Goal: Check status: Check status

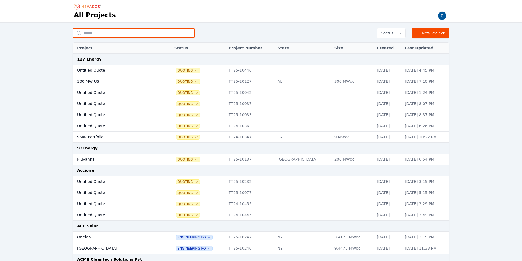
click at [117, 38] on input "text" at bounding box center [134, 33] width 122 height 10
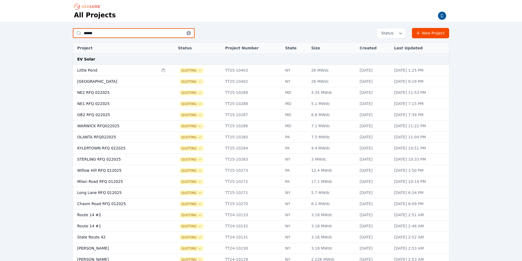
type input "******"
click at [85, 92] on td "NE2 RFQ 022025" at bounding box center [116, 92] width 86 height 11
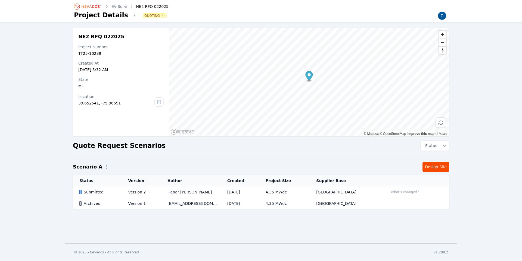
click at [92, 190] on div "Submitted" at bounding box center [99, 192] width 40 height 5
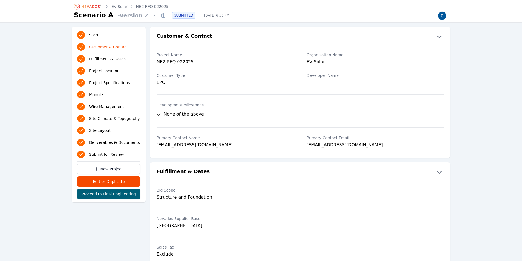
scroll to position [2, 0]
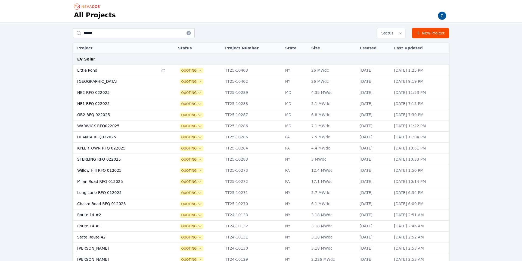
click at [108, 138] on td "OLANTA RFQ022025" at bounding box center [116, 137] width 86 height 11
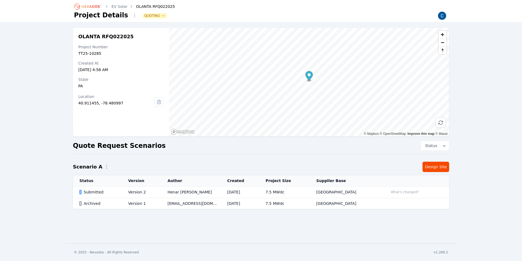
click at [98, 192] on div "Submitted" at bounding box center [99, 192] width 40 height 5
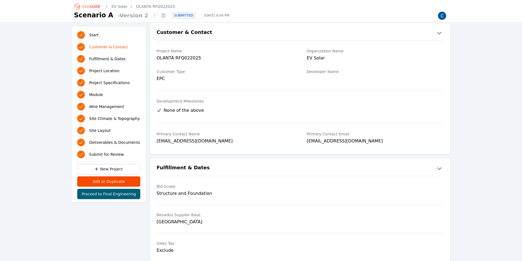
scroll to position [5, 0]
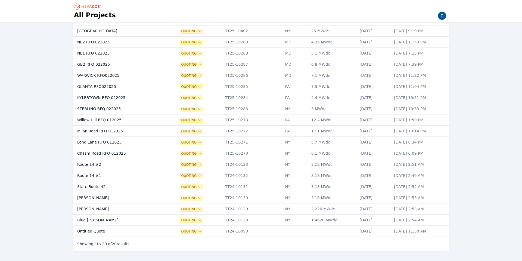
scroll to position [50, 0]
click at [104, 120] on td "Willow Hill RFQ 012025" at bounding box center [116, 120] width 86 height 11
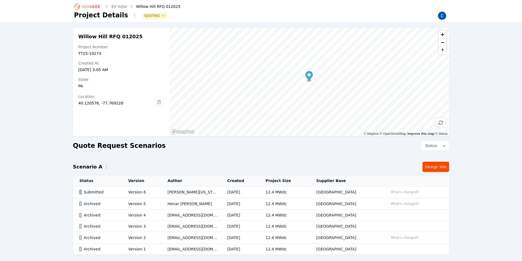
scroll to position [0, 0]
click at [89, 192] on div "Submitted" at bounding box center [99, 191] width 40 height 5
